Goal: Information Seeking & Learning: Learn about a topic

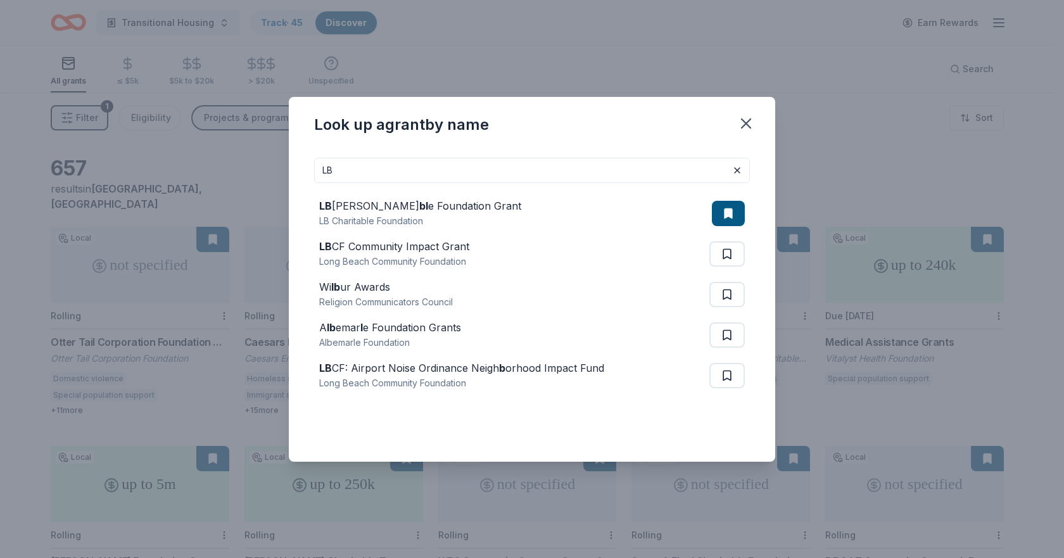
drag, startPoint x: 462, startPoint y: 155, endPoint x: 339, endPoint y: 165, distance: 124.0
click at [332, 174] on div "LB LB Charita bl e Foundation Grant LB Charitable Foundation LB CF Community Im…" at bounding box center [532, 305] width 487 height 314
drag, startPoint x: 386, startPoint y: 167, endPoint x: 238, endPoint y: 163, distance: 147.7
click at [238, 163] on div "Look up a grant by name LB LB Charita bl e Foundation Grant LB Charitable Found…" at bounding box center [532, 279] width 1064 height 558
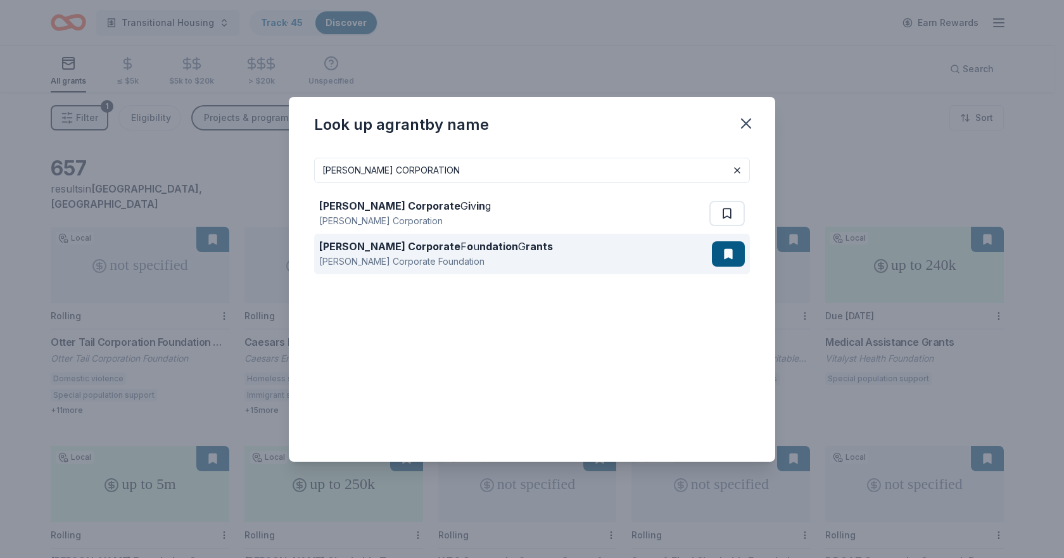
type input "ANDERSEN CORPORATION"
click at [408, 243] on strong "Andersen Corporate" at bounding box center [389, 246] width 141 height 13
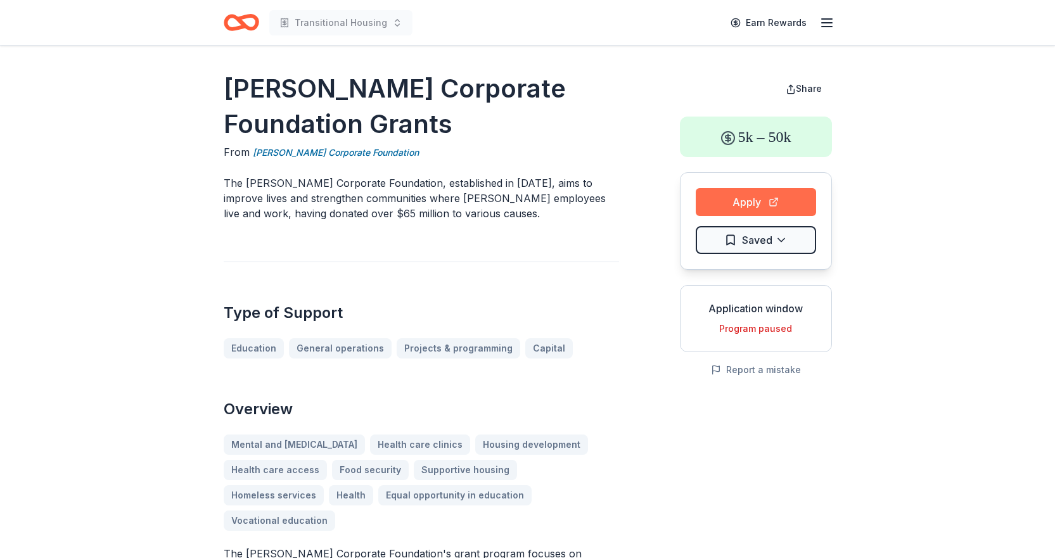
click at [730, 201] on button "Apply" at bounding box center [756, 202] width 120 height 28
click at [727, 208] on button "Apply" at bounding box center [756, 202] width 120 height 28
click at [743, 200] on button "Apply" at bounding box center [756, 202] width 120 height 28
